Goal: Task Accomplishment & Management: Manage account settings

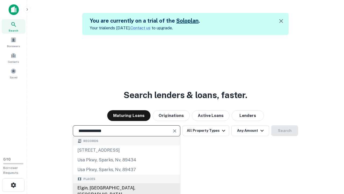
click at [126, 188] on div "Elgin, [GEOGRAPHIC_DATA], [GEOGRAPHIC_DATA]" at bounding box center [126, 191] width 107 height 16
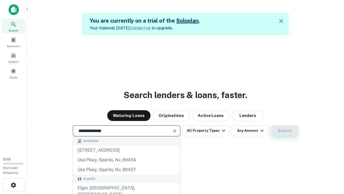
type input "**********"
click at [272, 125] on button "Search" at bounding box center [285, 130] width 27 height 11
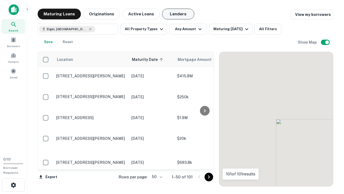
click at [178, 14] on button "Lenders" at bounding box center [178, 14] width 32 height 11
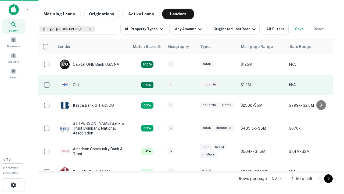
click at [191, 85] on div "IL" at bounding box center [181, 84] width 27 height 7
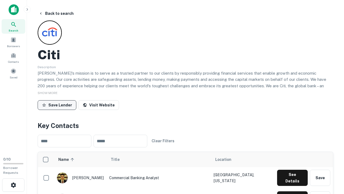
click at [57, 105] on button "Save Lender" at bounding box center [57, 105] width 39 height 10
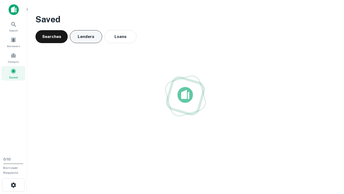
click at [86, 37] on button "Lenders" at bounding box center [86, 36] width 32 height 13
